Goal: Task Accomplishment & Management: Manage account settings

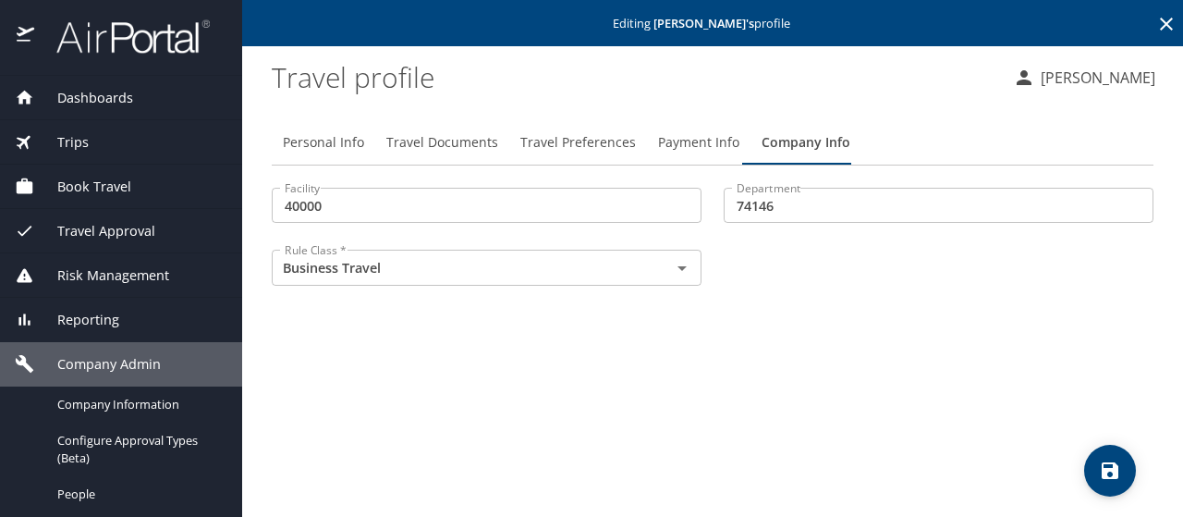
click at [556, 150] on span "Travel Preferences" at bounding box center [578, 142] width 116 height 23
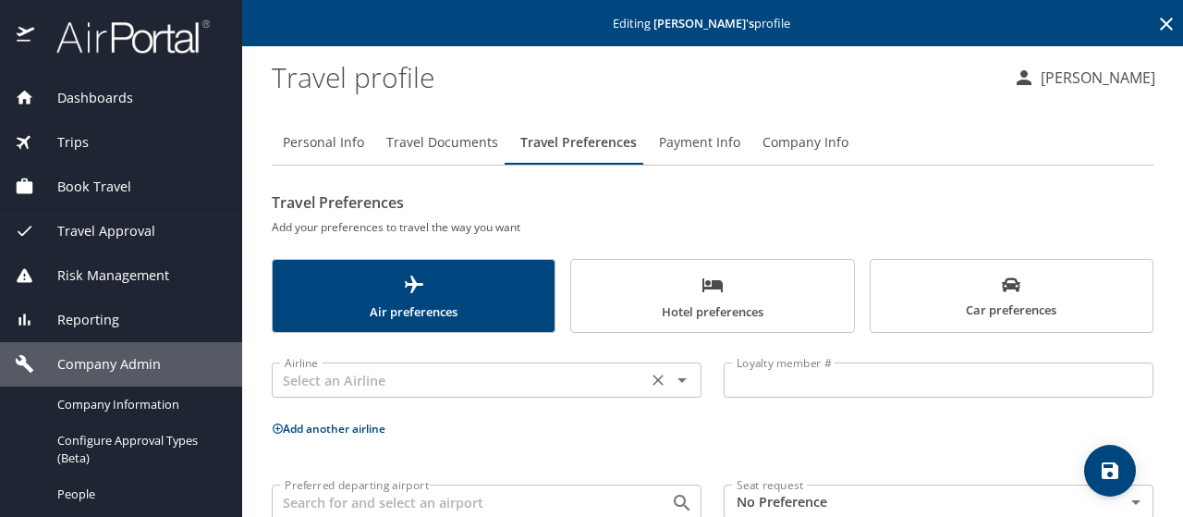
click at [299, 390] on input "text" at bounding box center [459, 380] width 364 height 24
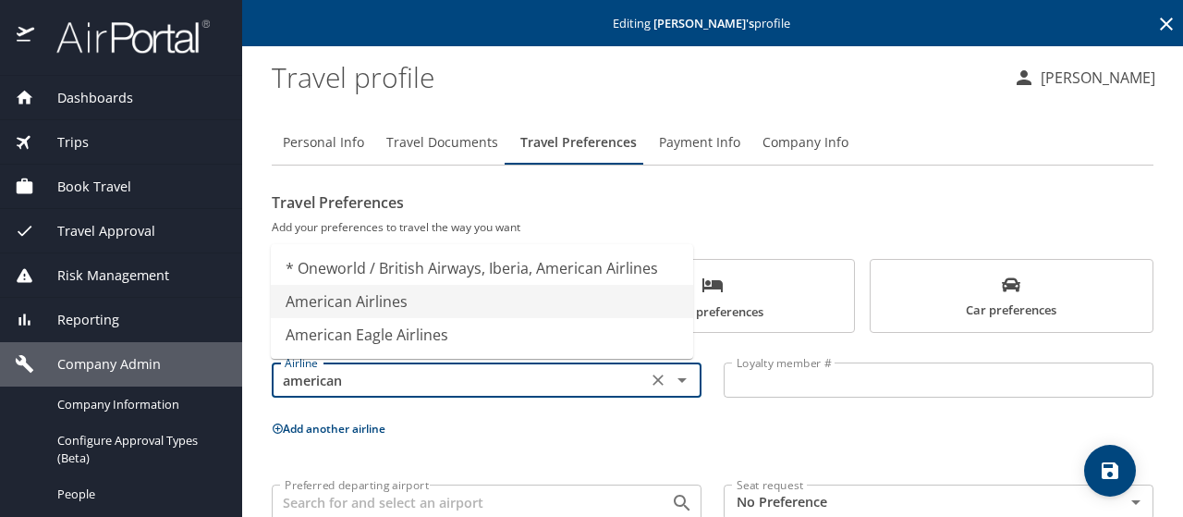
click at [342, 301] on li "American Airlines" at bounding box center [482, 301] width 422 height 33
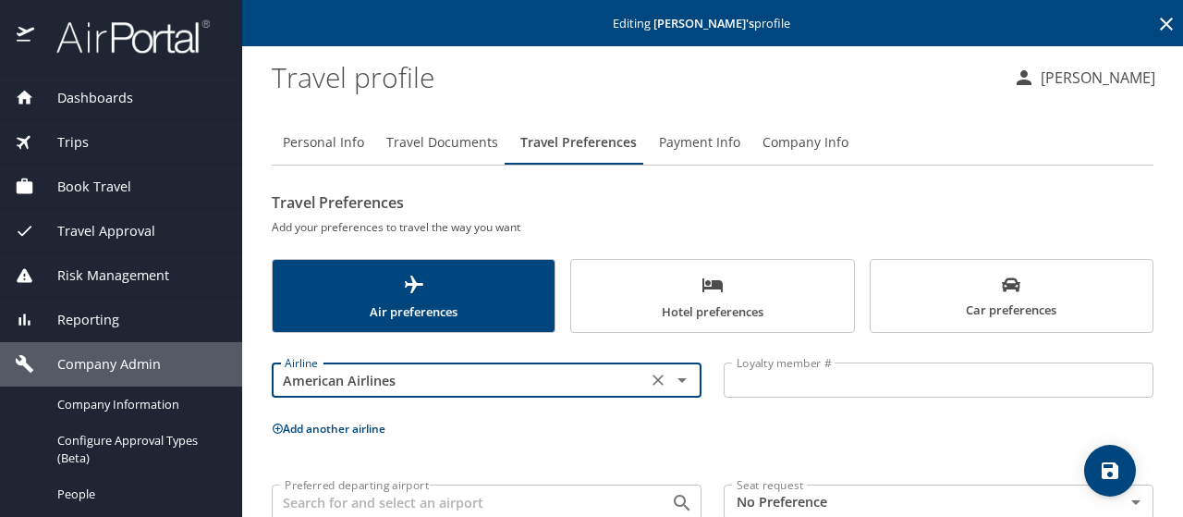
type input "American Airlines"
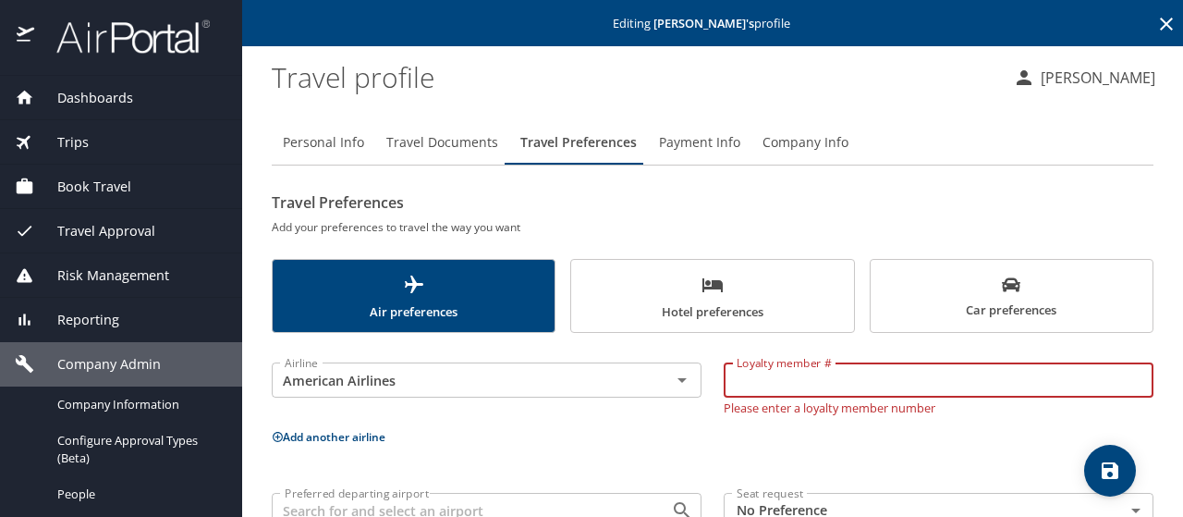
click at [735, 382] on input "Loyalty member #" at bounding box center [939, 379] width 430 height 35
paste input "92XX9F8"
click at [1113, 462] on icon "save" at bounding box center [1110, 470] width 17 height 17
type input "92XX9F8"
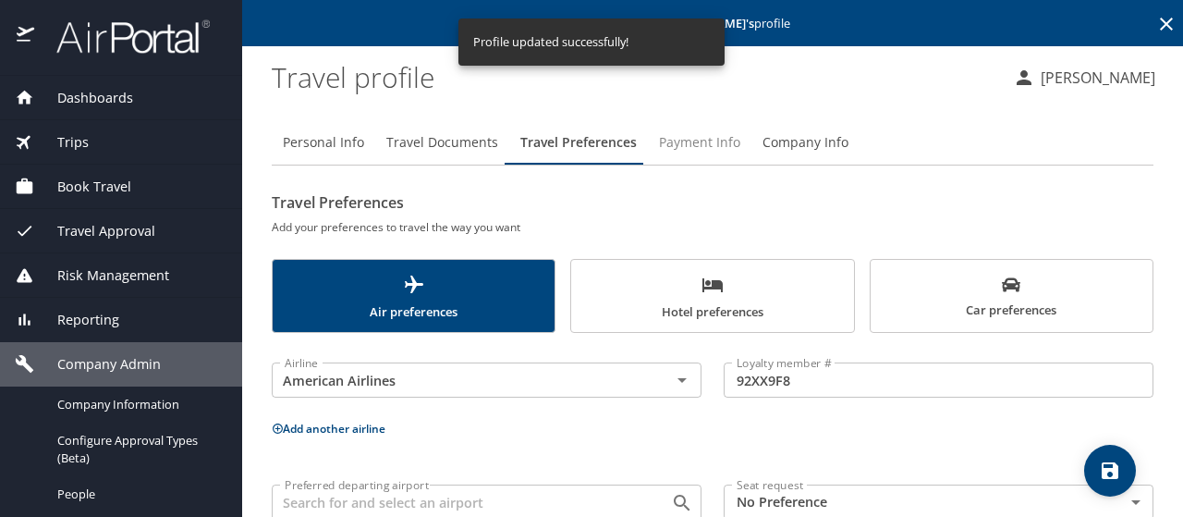
click at [695, 140] on span "Payment Info" at bounding box center [699, 142] width 81 height 23
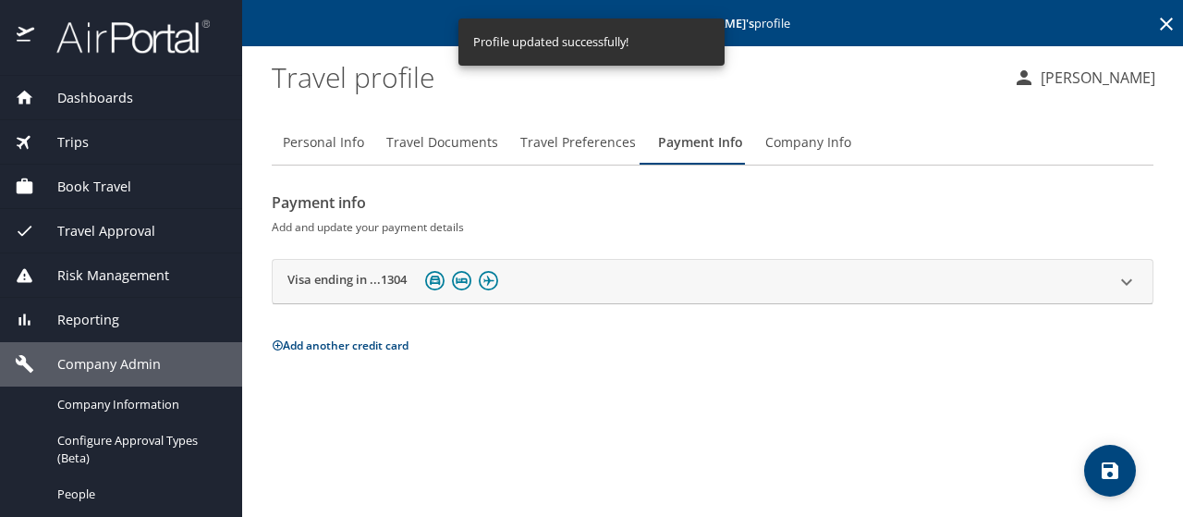
click at [582, 284] on div "Visa ending in ...1304" at bounding box center [695, 281] width 817 height 29
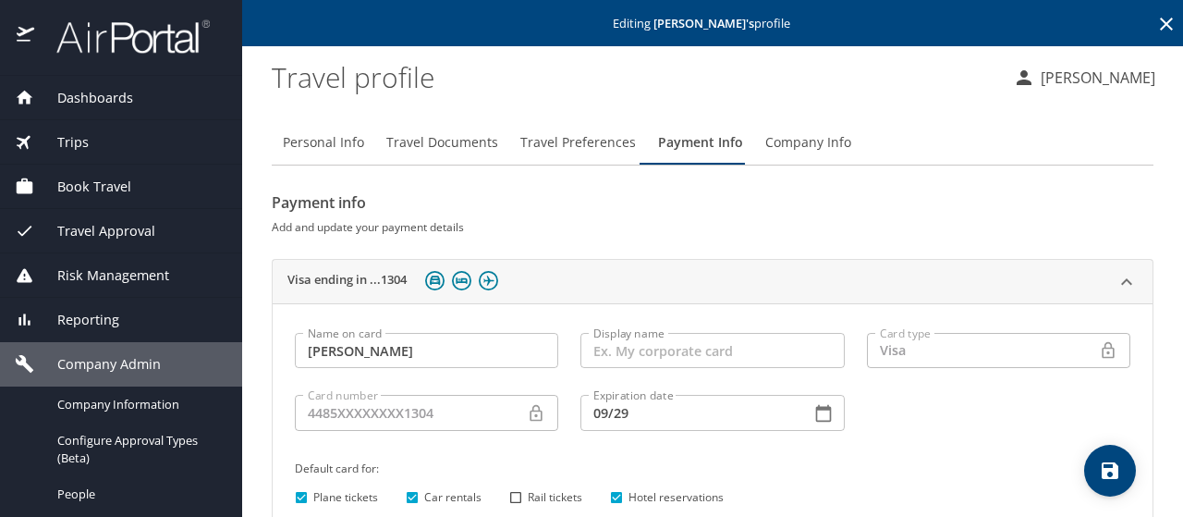
click at [1160, 27] on icon at bounding box center [1166, 24] width 13 height 13
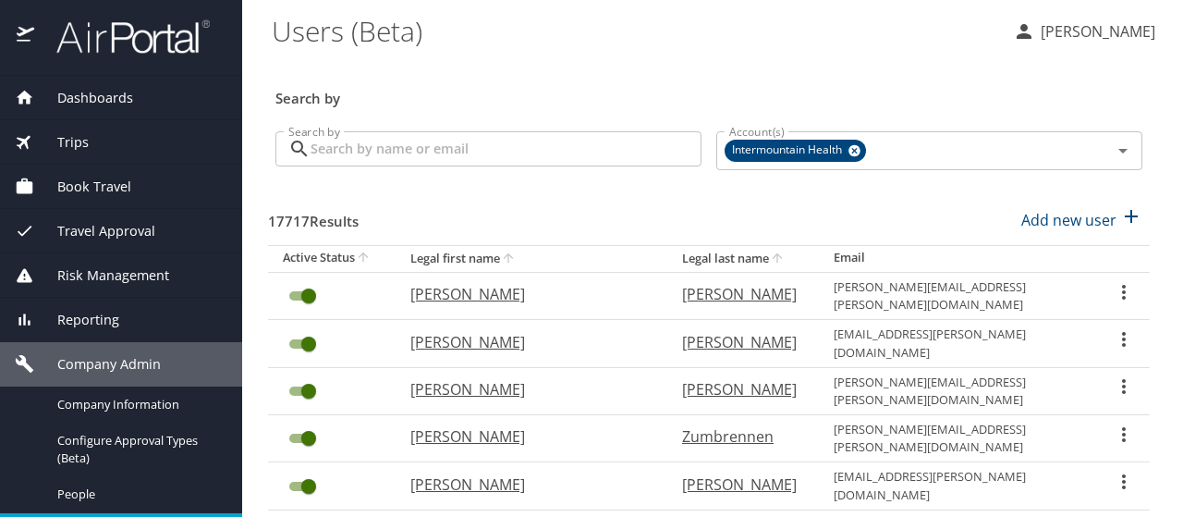
click at [333, 153] on input "Search by" at bounding box center [506, 148] width 391 height 35
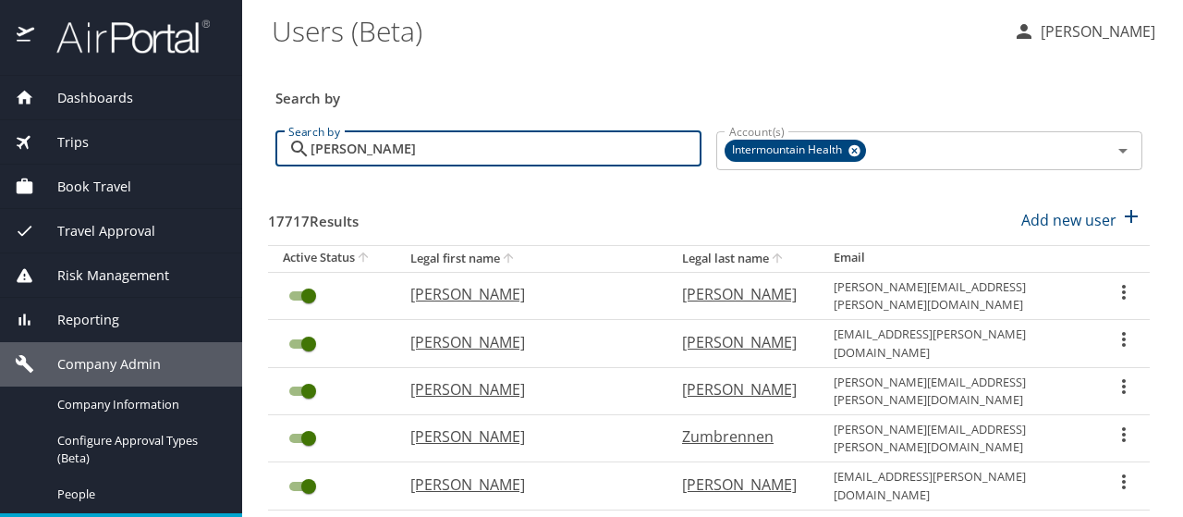
type input "[PERSON_NAME]"
checkbox input "false"
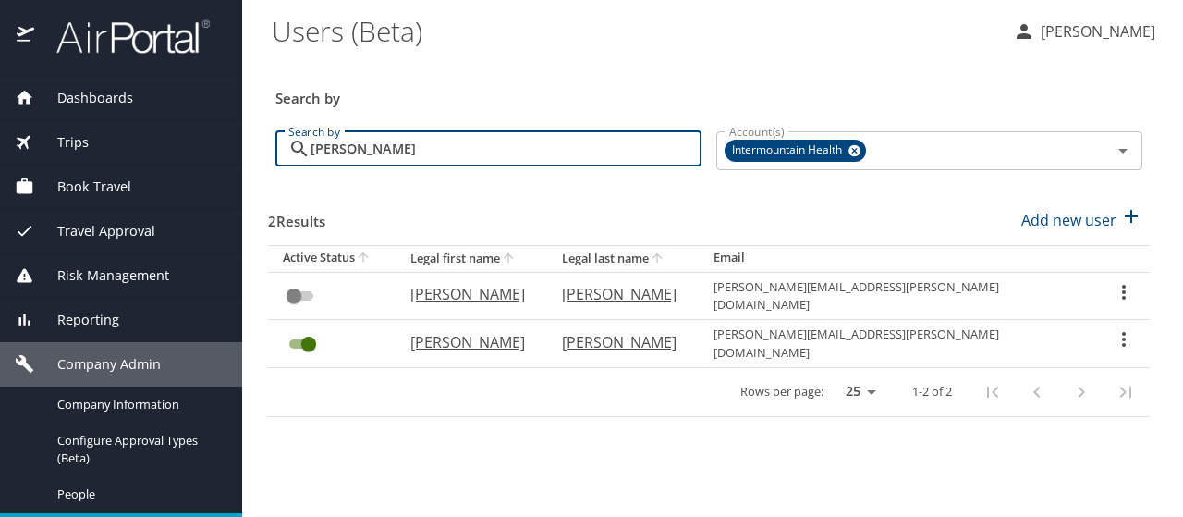
click at [1122, 332] on icon "User Search Table" at bounding box center [1124, 339] width 4 height 15
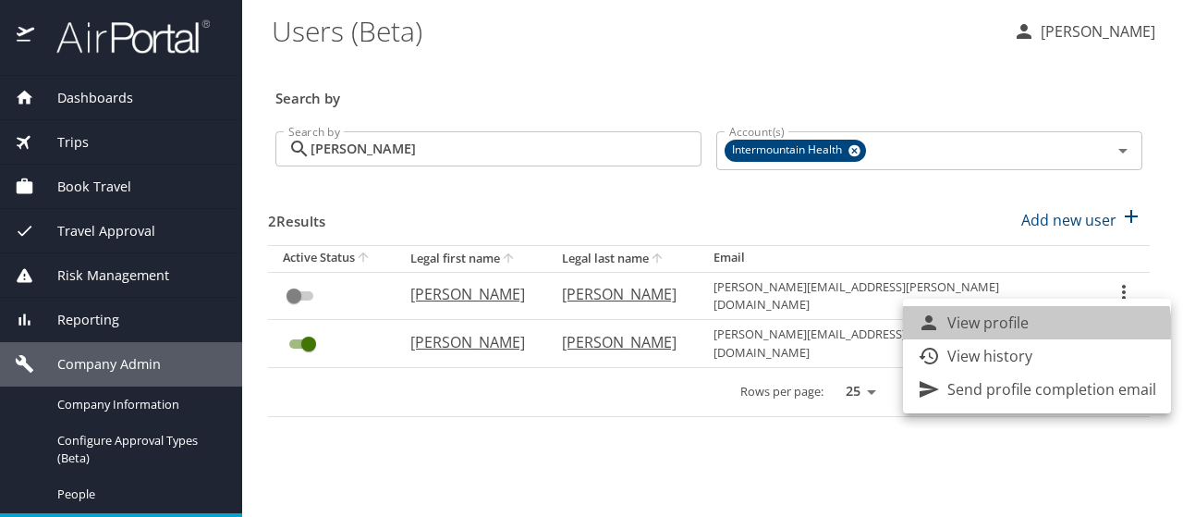
click at [1021, 333] on p "View profile" at bounding box center [987, 322] width 81 height 22
select select "US"
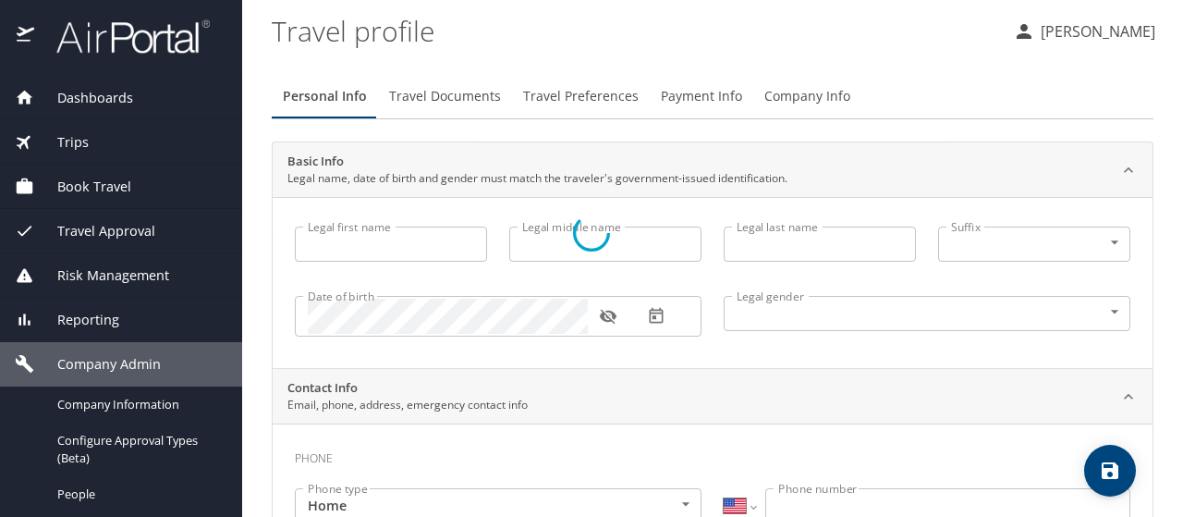
type input "[PERSON_NAME]"
type input "[DEMOGRAPHIC_DATA]"
select select "US"
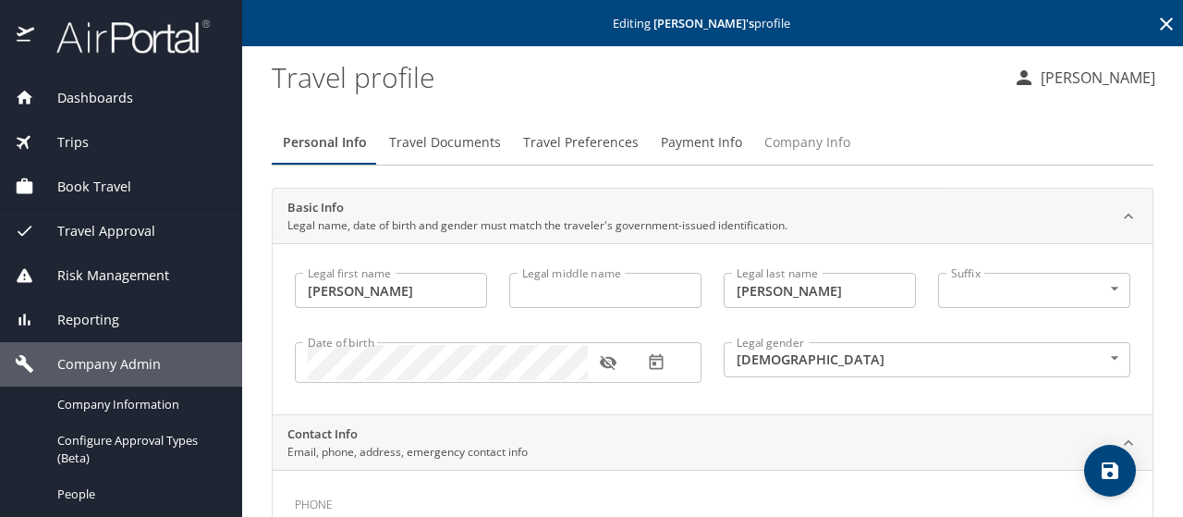
click at [786, 134] on span "Company Info" at bounding box center [807, 142] width 86 height 23
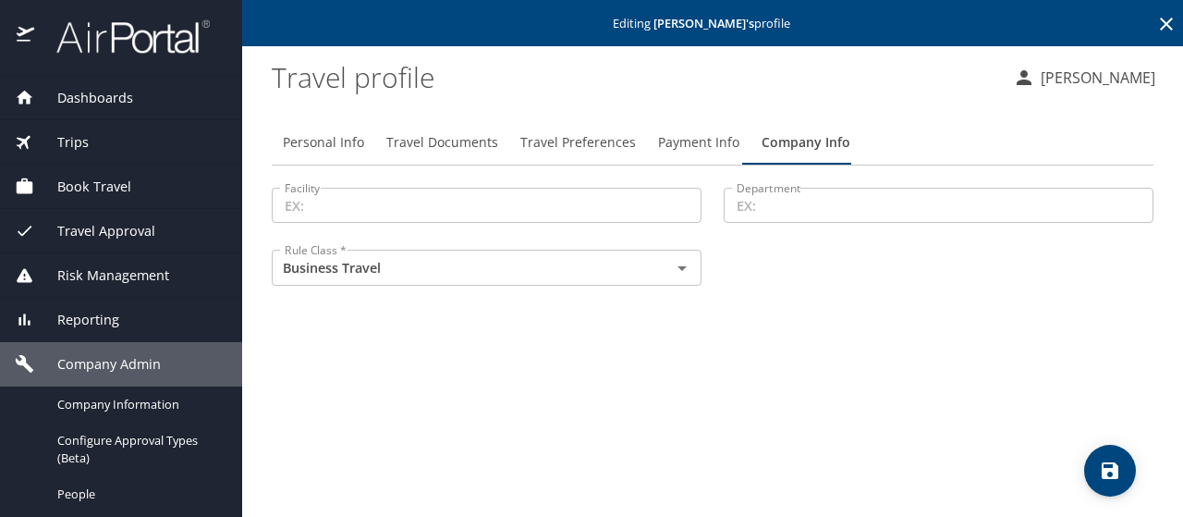
click at [379, 217] on input "Facility" at bounding box center [487, 205] width 430 height 35
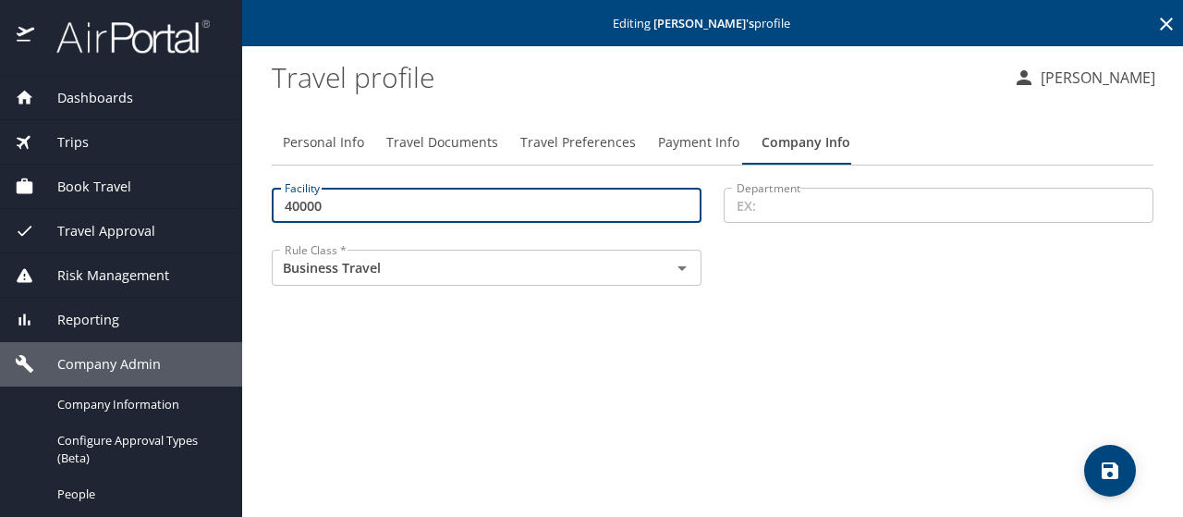
type input "40000"
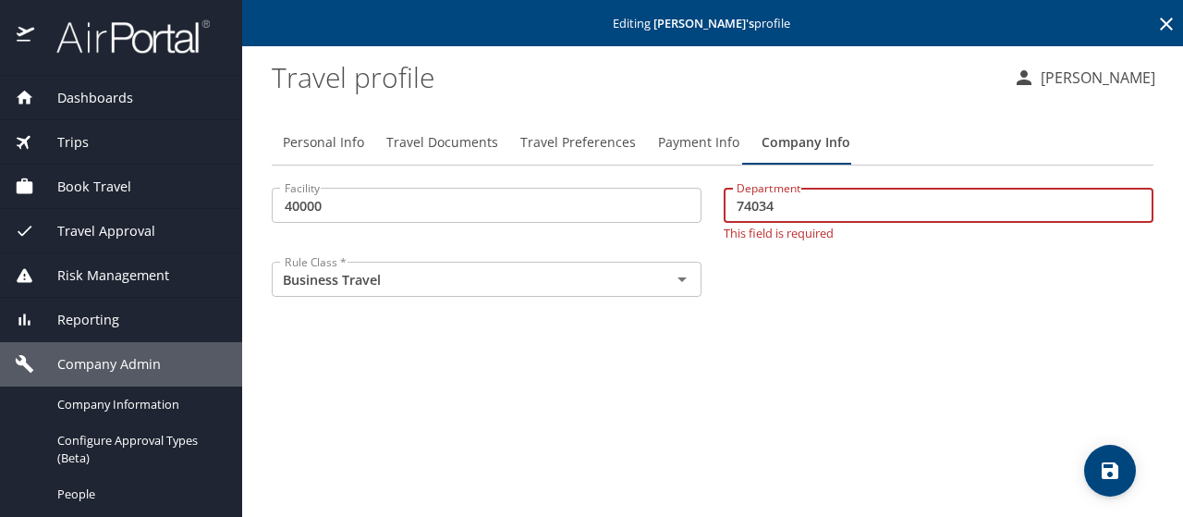
type input "74034"
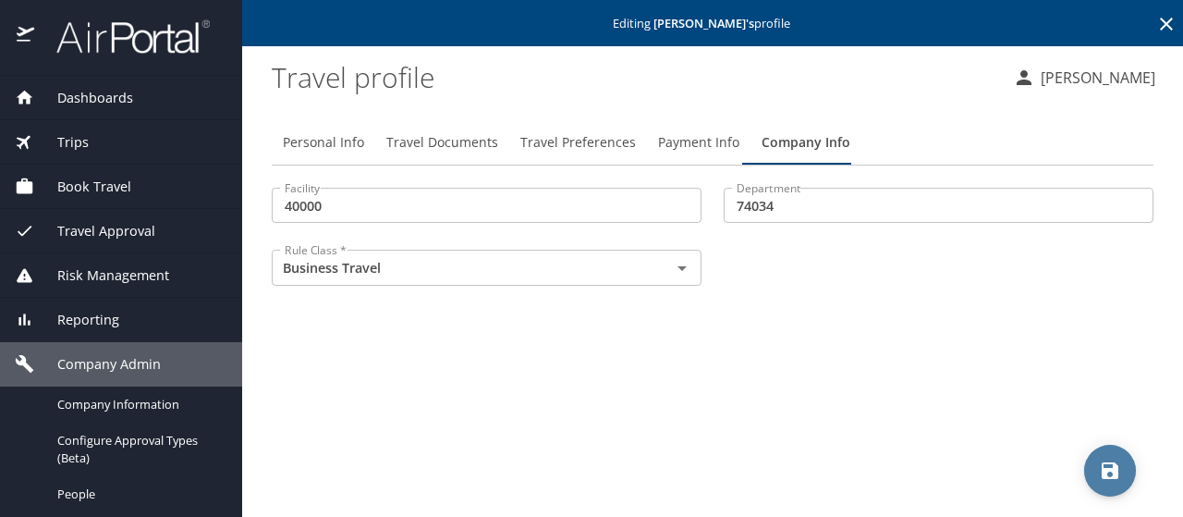
click at [1115, 469] on icon "save" at bounding box center [1110, 470] width 17 height 17
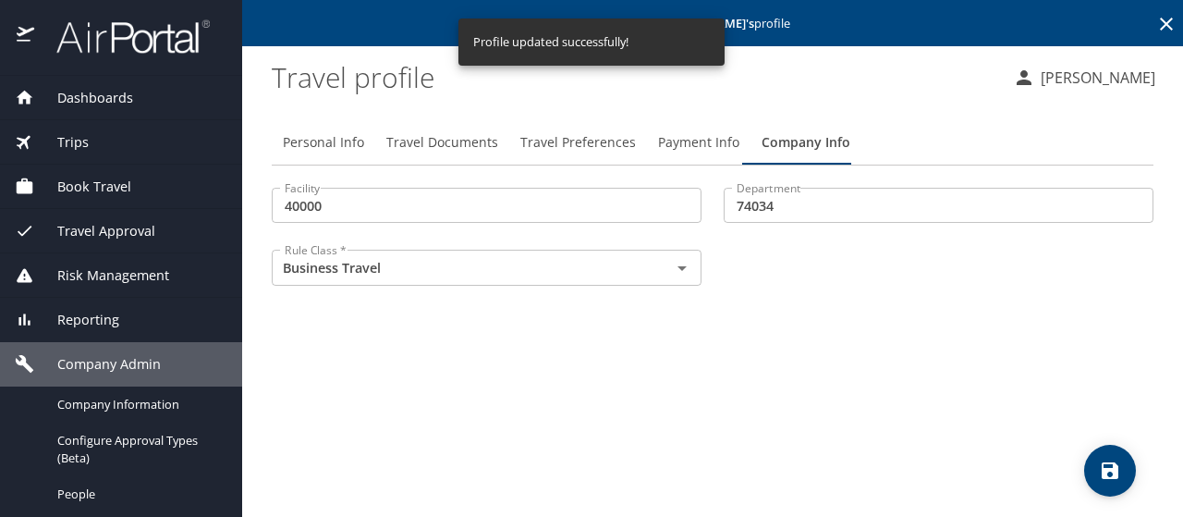
click at [673, 141] on span "Payment Info" at bounding box center [698, 142] width 81 height 23
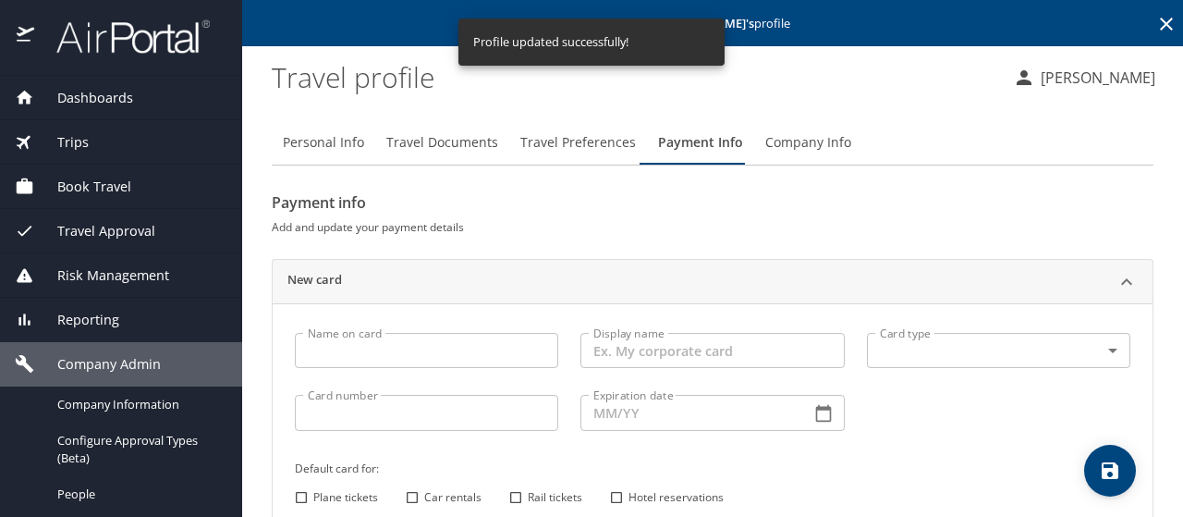
click at [342, 343] on input "Name on card" at bounding box center [426, 350] width 263 height 35
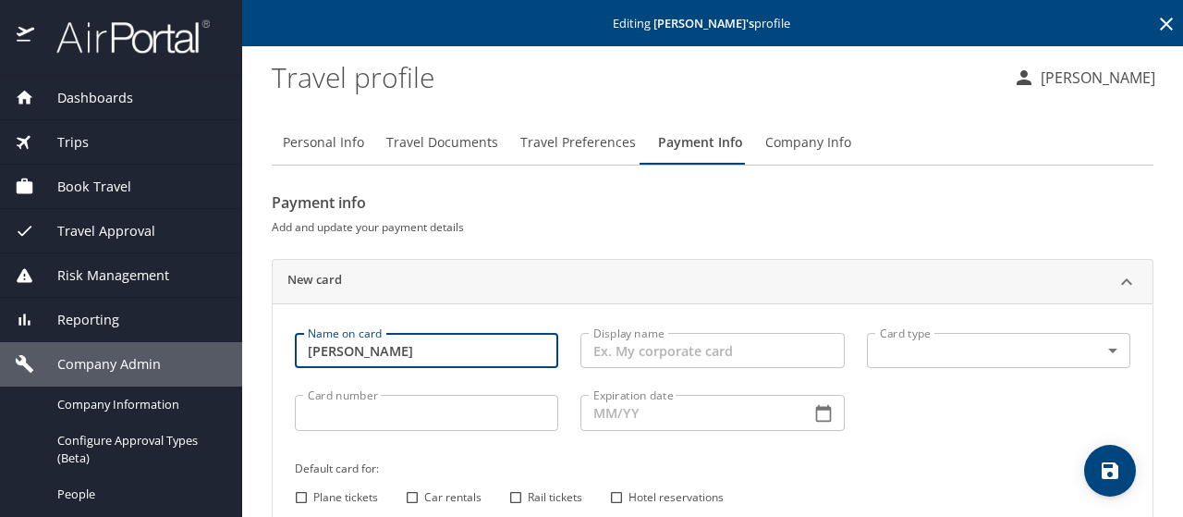
type input "[PERSON_NAME]"
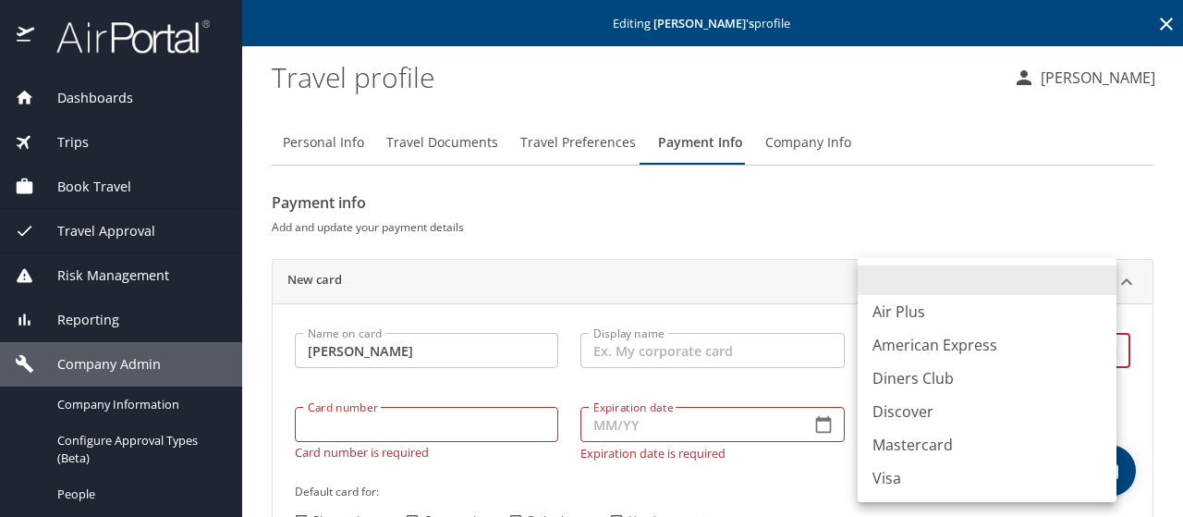
click at [887, 360] on body "Dashboards AirPortal 360™ Manager My Travel Dashboard Trips Airtinerary® Lookup…" at bounding box center [591, 258] width 1183 height 517
drag, startPoint x: 879, startPoint y: 478, endPoint x: 859, endPoint y: 469, distance: 21.1
click at [880, 478] on li "Visa" at bounding box center [987, 477] width 259 height 33
type input "VI"
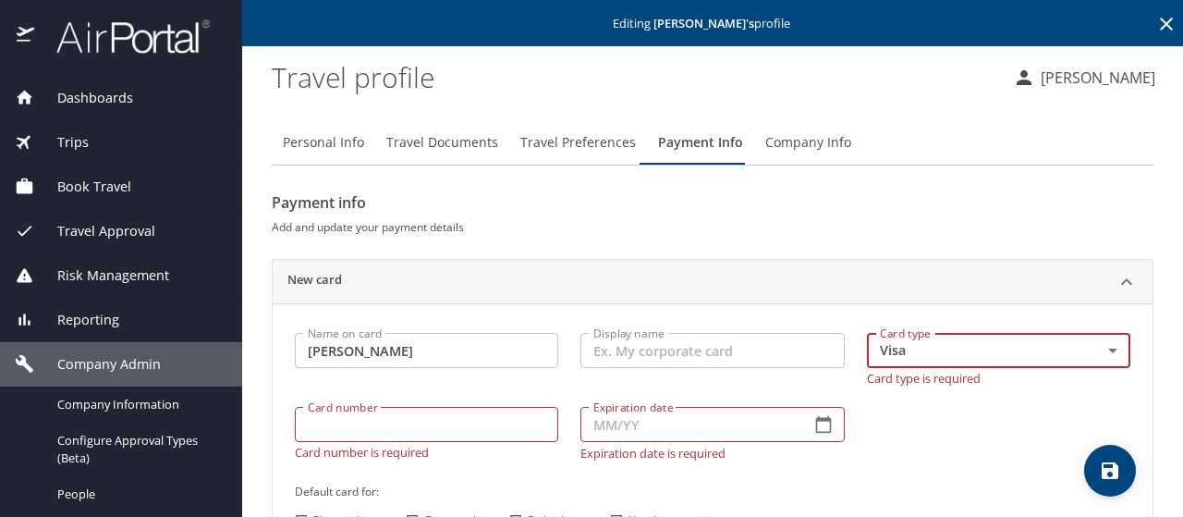
drag, startPoint x: 286, startPoint y: 414, endPoint x: 322, endPoint y: 415, distance: 35.1
click at [303, 414] on div "Card number Card number Card number is required" at bounding box center [427, 433] width 286 height 75
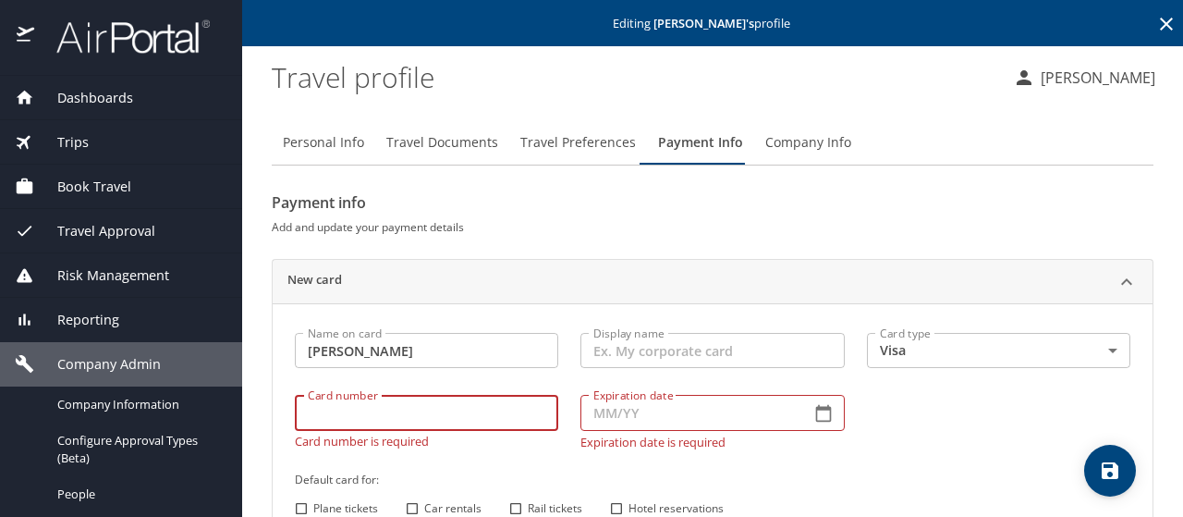
click at [324, 417] on input "Card number" at bounding box center [426, 412] width 263 height 35
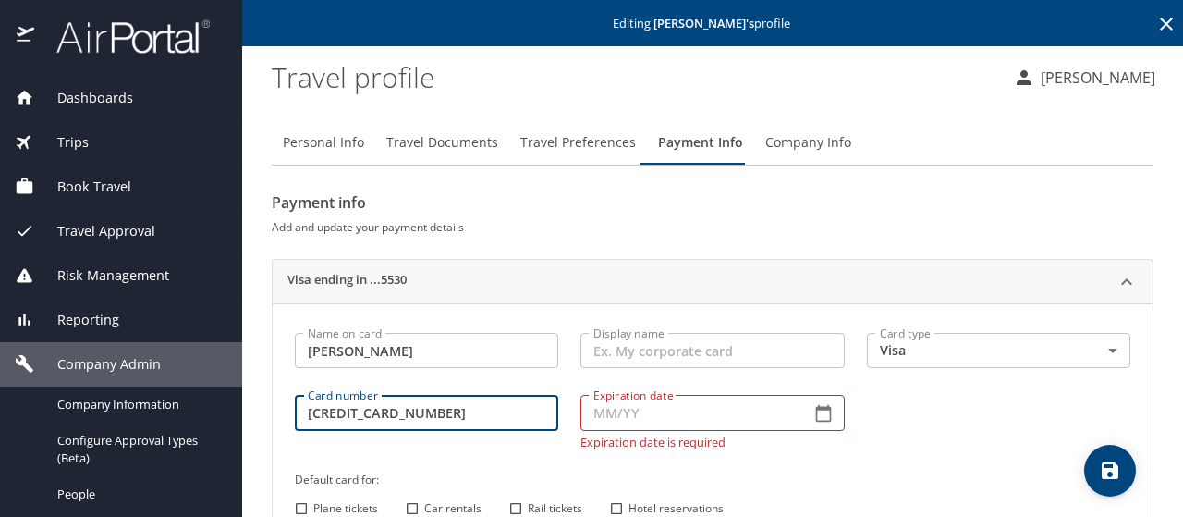
type input "[CREDIT_CARD_NUMBER]"
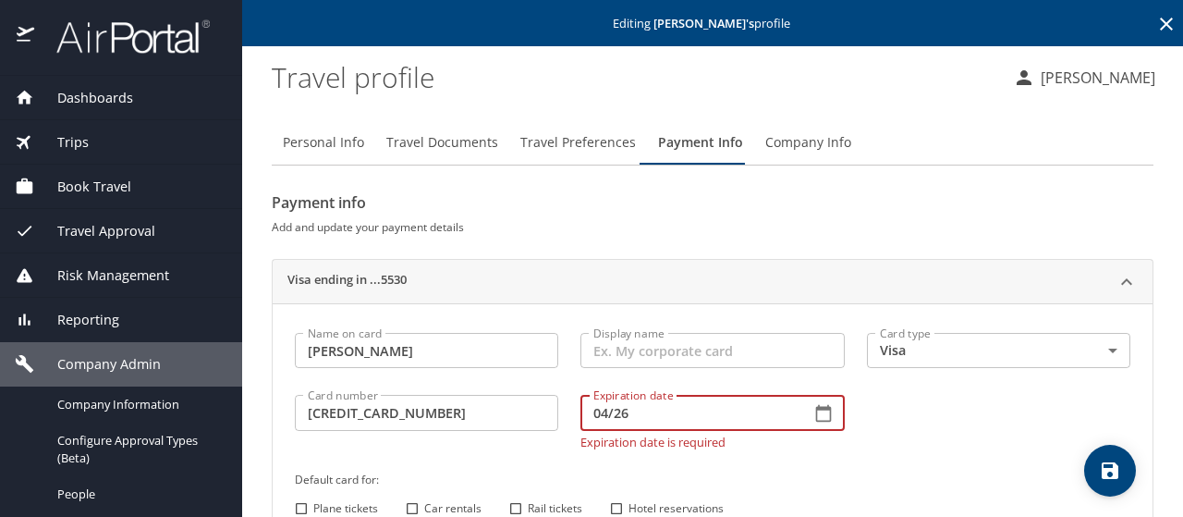
type input "04/26"
click at [299, 506] on input "Plane tickets" at bounding box center [301, 508] width 24 height 24
checkbox input "true"
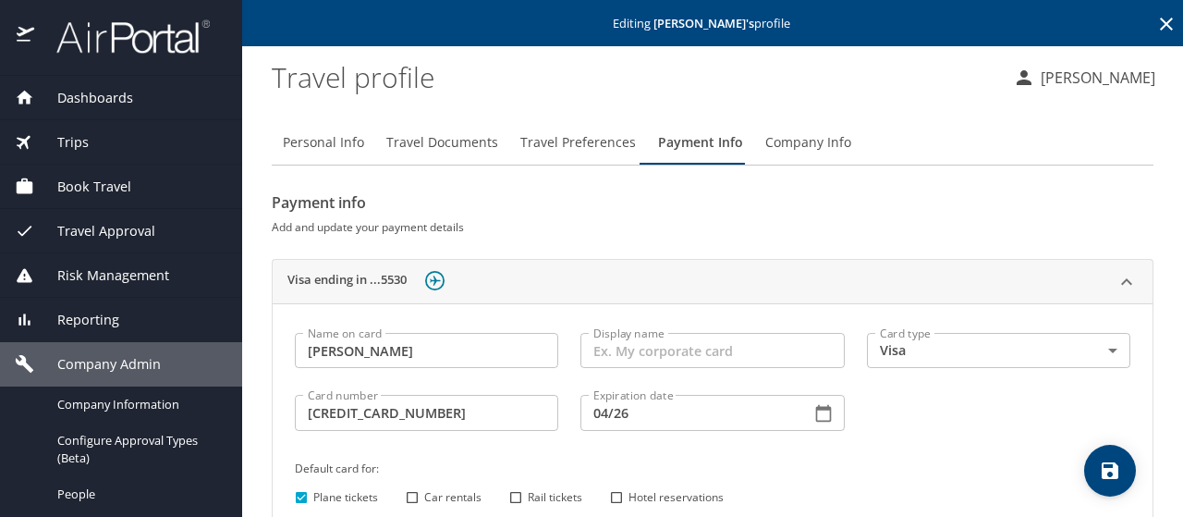
click at [411, 493] on input "Car rentals" at bounding box center [412, 497] width 24 height 24
checkbox input "true"
click at [615, 497] on input "Hotel reservations" at bounding box center [616, 497] width 24 height 24
checkbox input "true"
click at [1102, 467] on icon "save" at bounding box center [1110, 470] width 17 height 17
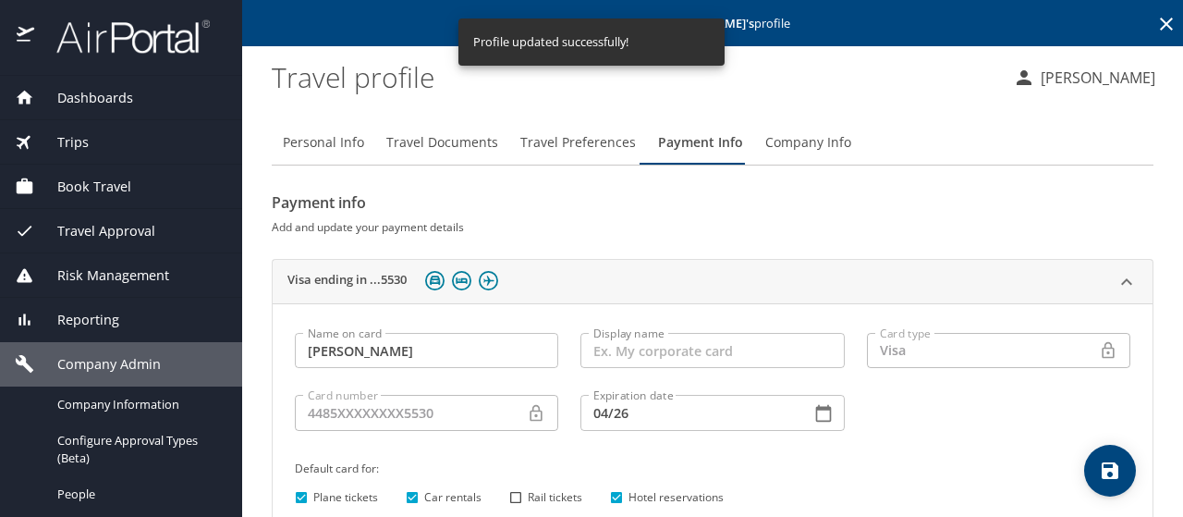
click at [427, 143] on span "Travel Documents" at bounding box center [442, 142] width 112 height 23
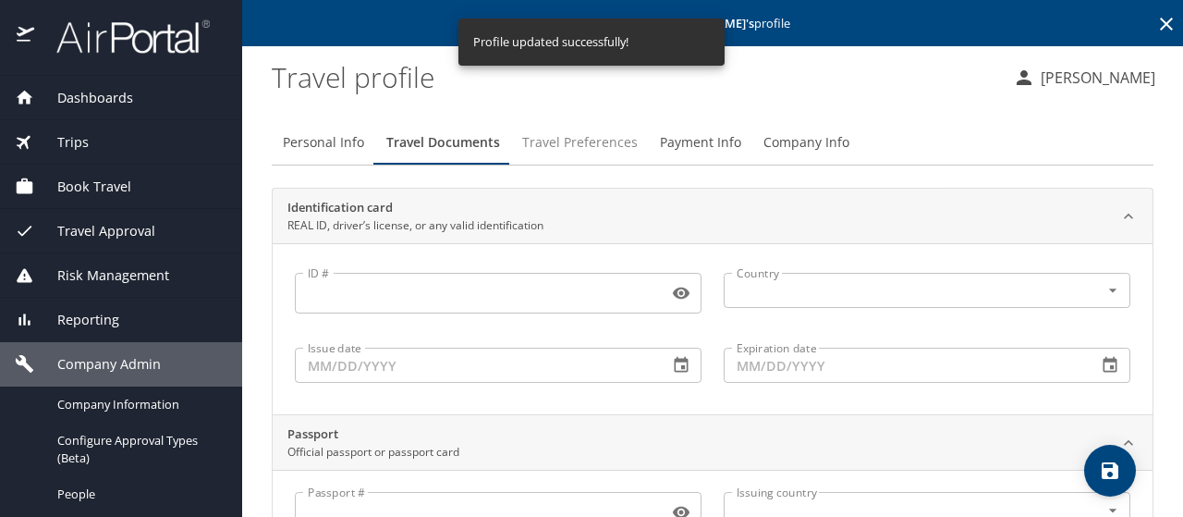
click at [545, 139] on span "Travel Preferences" at bounding box center [580, 142] width 116 height 23
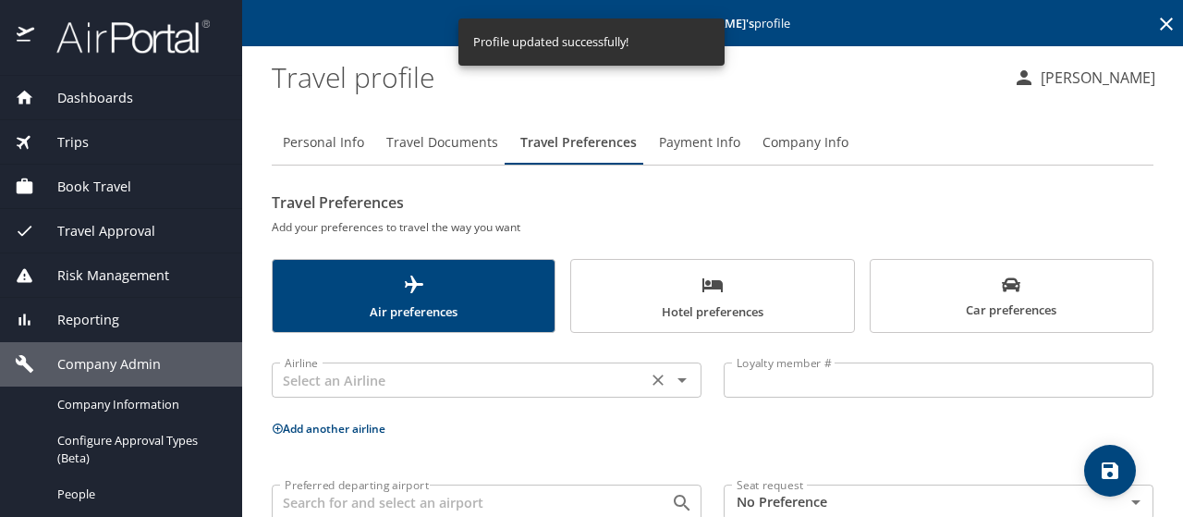
click at [307, 379] on input "text" at bounding box center [459, 380] width 364 height 24
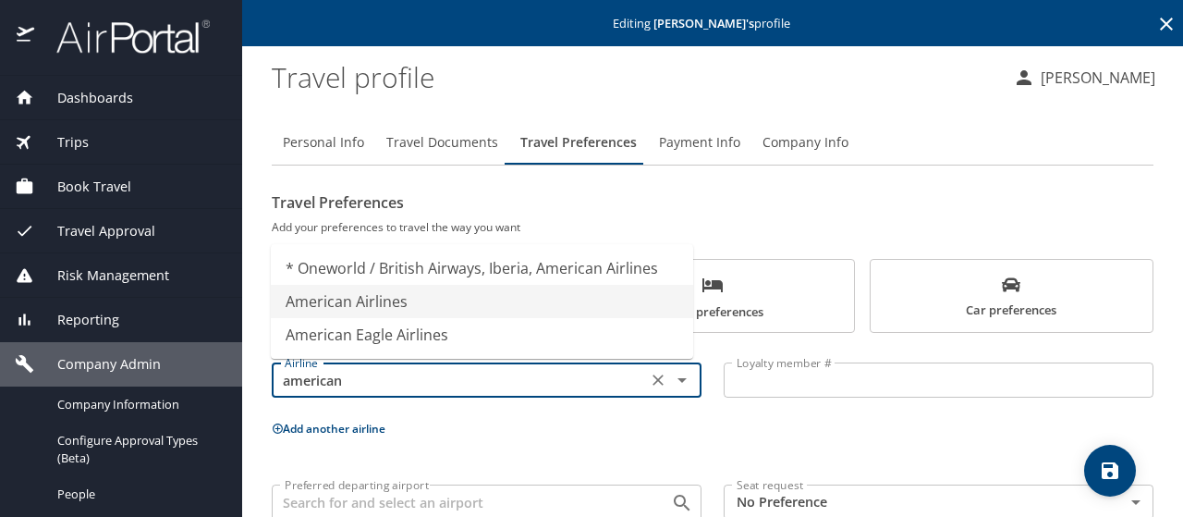
click at [349, 306] on li "American Airlines" at bounding box center [482, 301] width 422 height 33
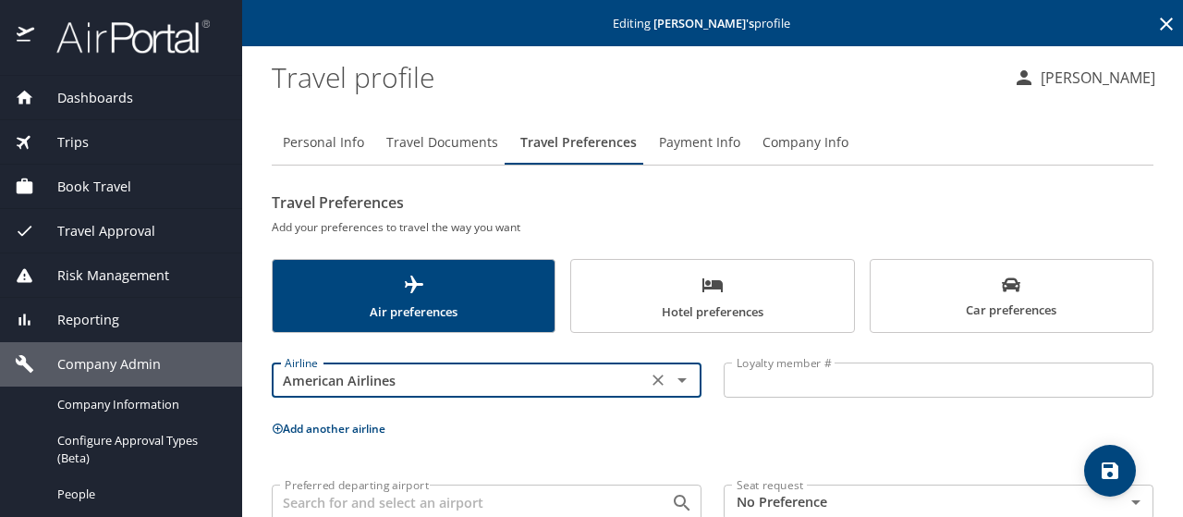
type input "American Airlines"
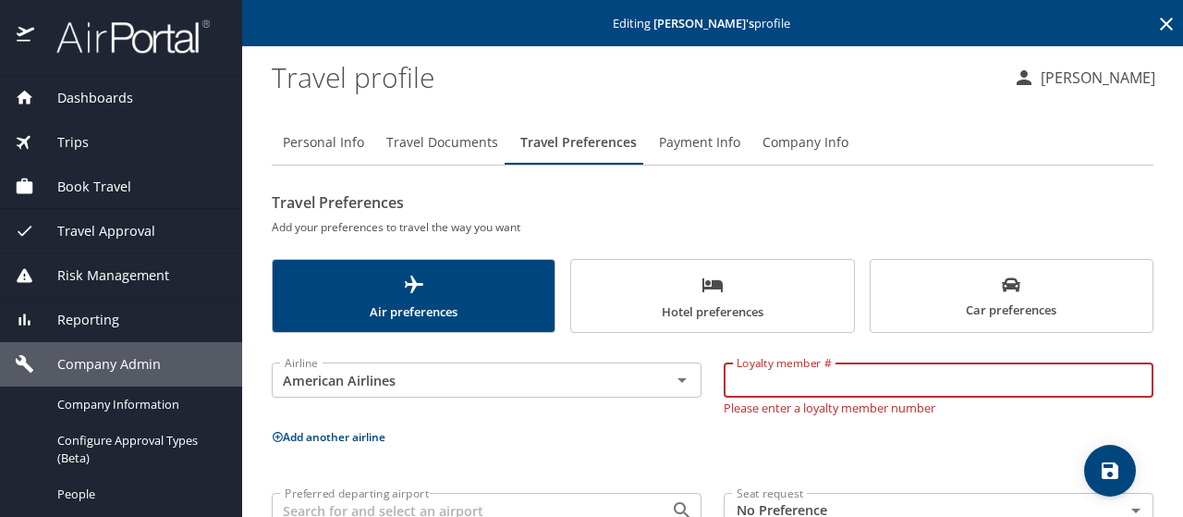
paste input "92XX9F8"
type input "92XX9F8"
click at [1109, 464] on icon "save" at bounding box center [1110, 470] width 22 height 22
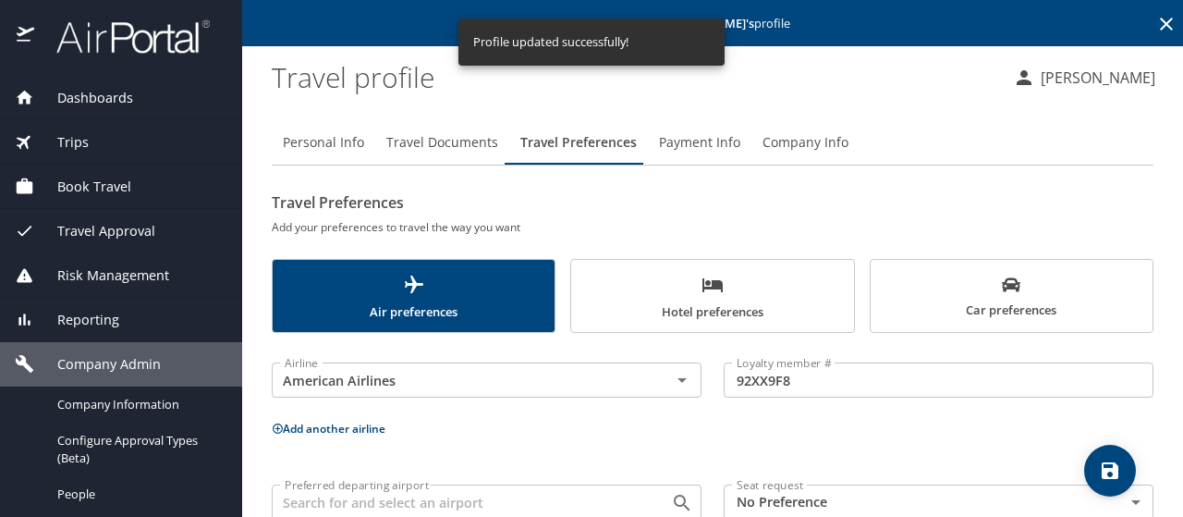
click at [1155, 16] on icon at bounding box center [1166, 24] width 22 height 22
